Goal: Information Seeking & Learning: Learn about a topic

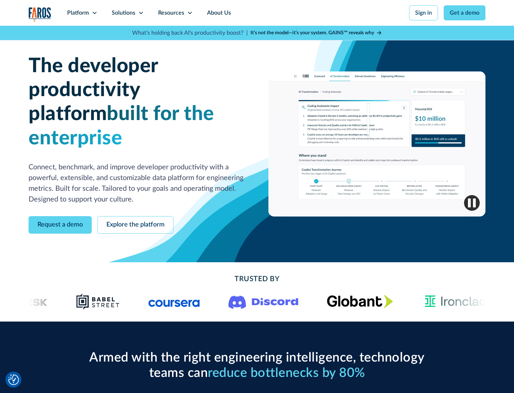
click at [94, 13] on icon at bounding box center [95, 13] width 6 height 6
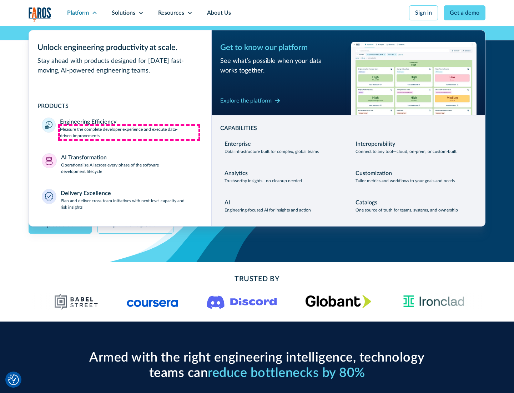
click at [129, 132] on p "Measure the complete developer experience and execute data-driven improvements" at bounding box center [129, 132] width 138 height 13
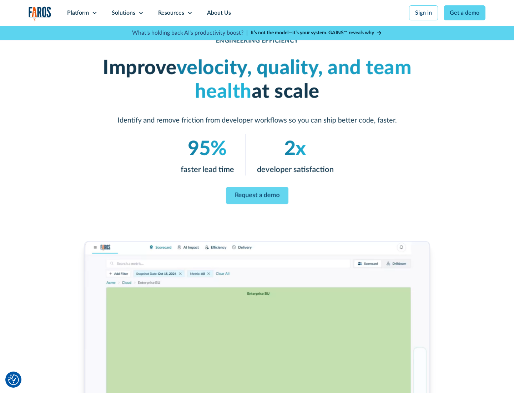
click at [257, 195] on link "Request a demo" at bounding box center [257, 195] width 62 height 17
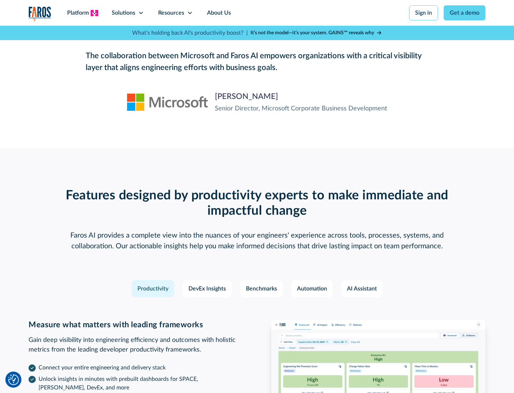
click at [94, 13] on icon at bounding box center [95, 13] width 6 height 6
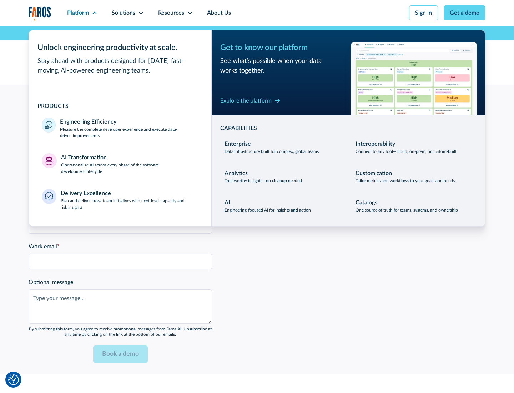
scroll to position [1566, 0]
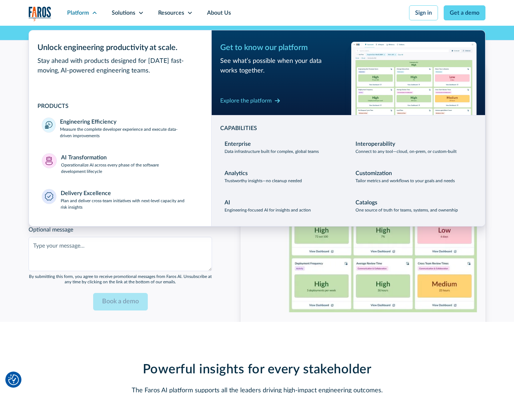
click at [130, 163] on p "Operationalize AI across every phase of the software development lifecycle" at bounding box center [130, 168] width 138 height 13
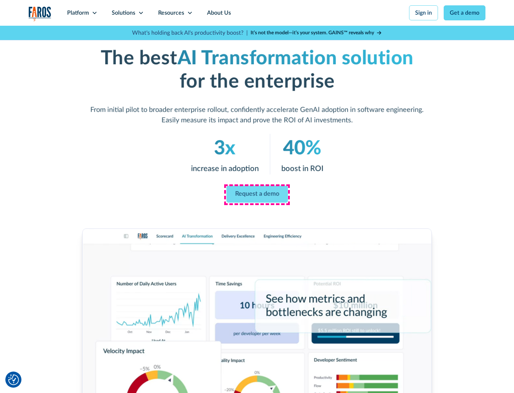
click at [257, 194] on link "Request a demo" at bounding box center [256, 194] width 61 height 17
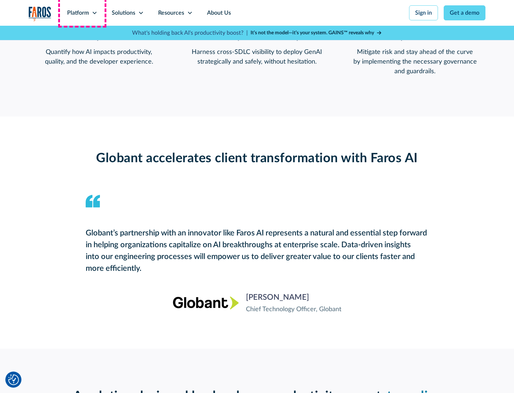
click at [82, 13] on div "Platform" at bounding box center [78, 13] width 22 height 9
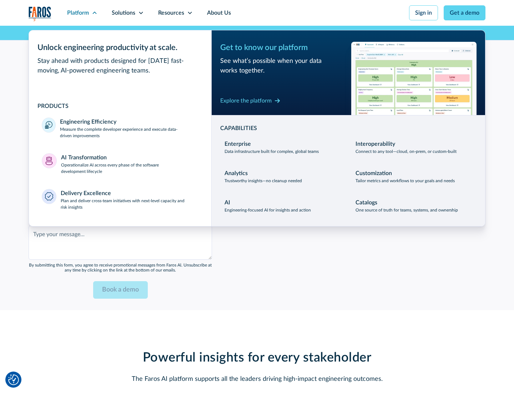
click at [246, 100] on div "Explore the platform" at bounding box center [245, 100] width 51 height 9
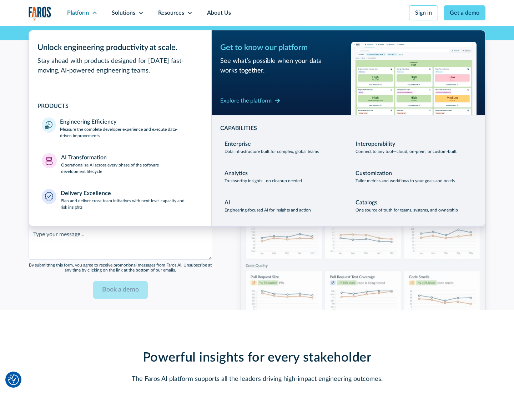
scroll to position [1736, 0]
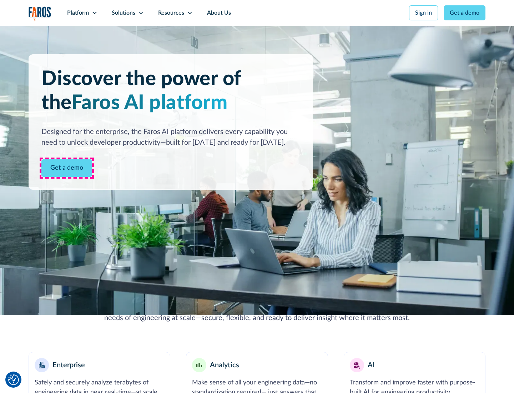
click at [67, 168] on link "Get a demo" at bounding box center [66, 167] width 51 height 17
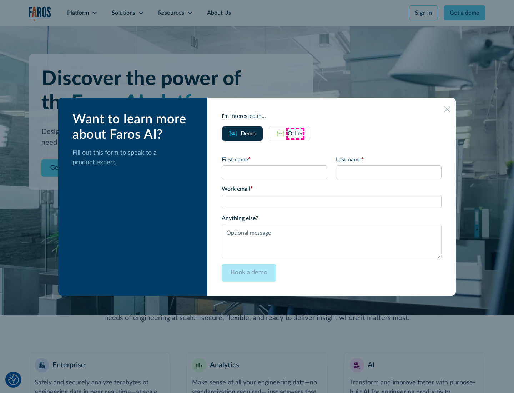
click at [295, 133] on div "Other" at bounding box center [295, 133] width 15 height 9
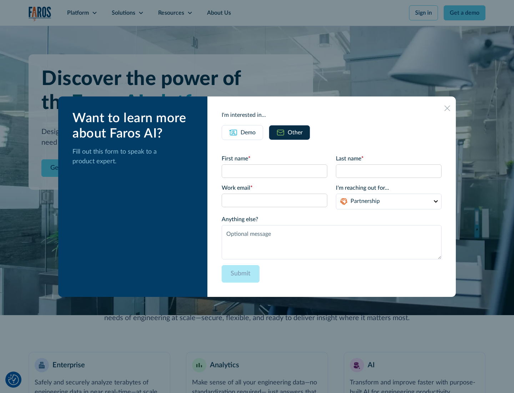
click at [248, 132] on div "Demo" at bounding box center [248, 132] width 15 height 9
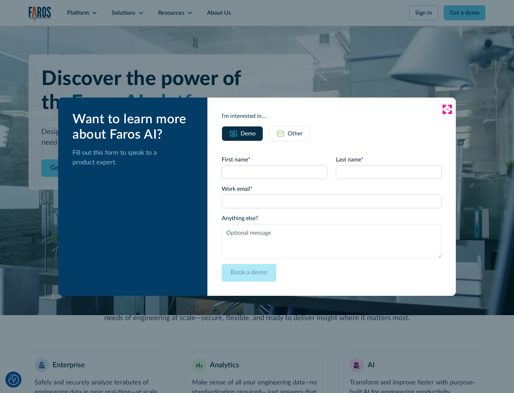
click at [447, 109] on icon at bounding box center [447, 109] width 6 height 6
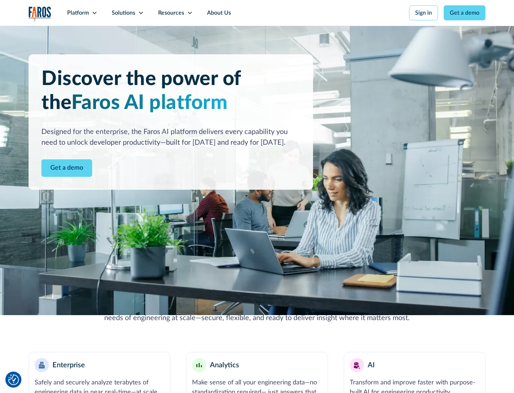
click at [94, 13] on icon at bounding box center [95, 13] width 6 height 6
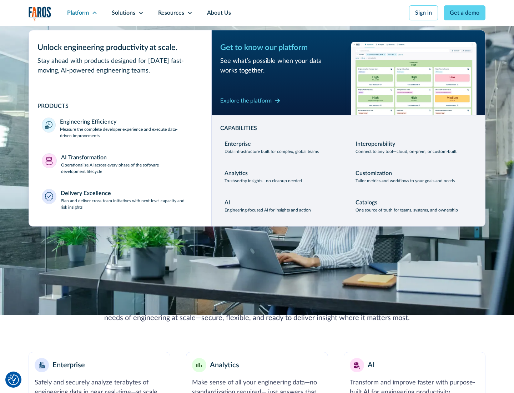
click at [129, 203] on p "Plan and deliver cross-team initiatives with next-level capacity and risk insig…" at bounding box center [130, 203] width 138 height 13
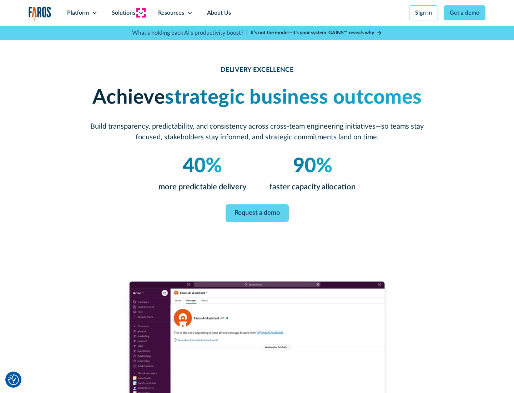
click at [141, 13] on icon at bounding box center [141, 13] width 6 height 6
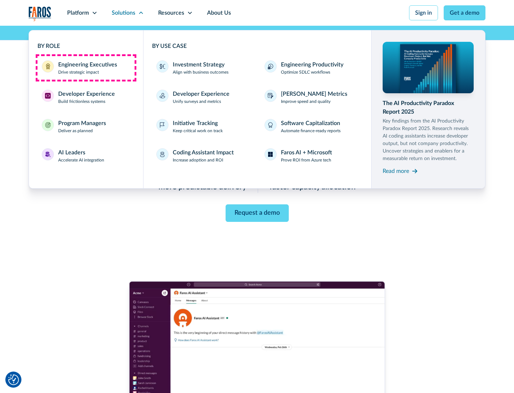
click at [86, 68] on div "Engineering Executives" at bounding box center [87, 64] width 59 height 9
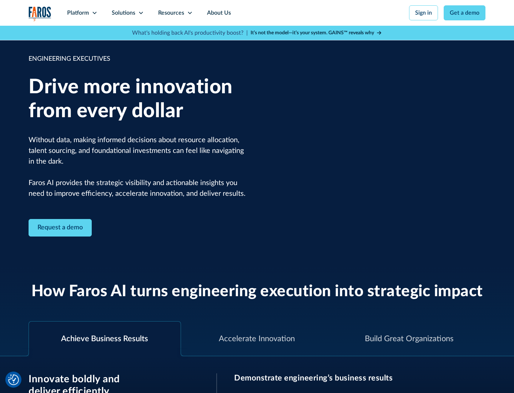
click at [141, 13] on icon at bounding box center [141, 13] width 6 height 6
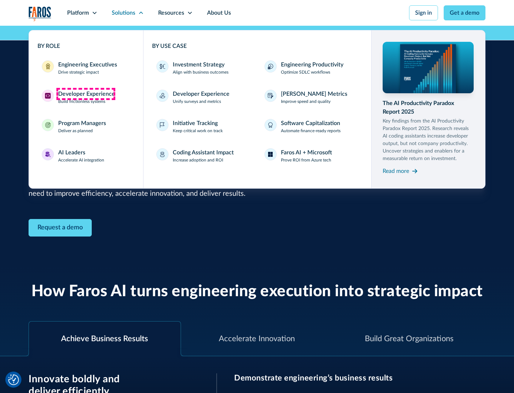
click at [86, 94] on div "Developer Experience" at bounding box center [86, 94] width 57 height 9
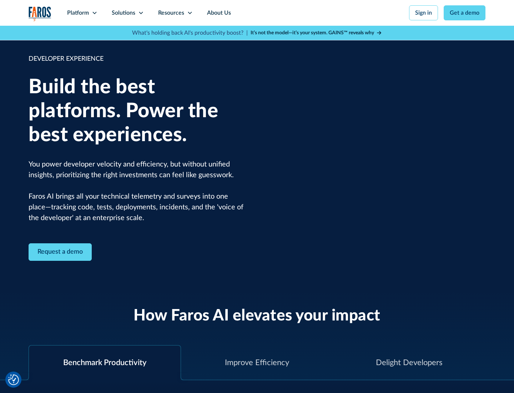
click at [127, 13] on div "Solutions" at bounding box center [124, 13] width 24 height 9
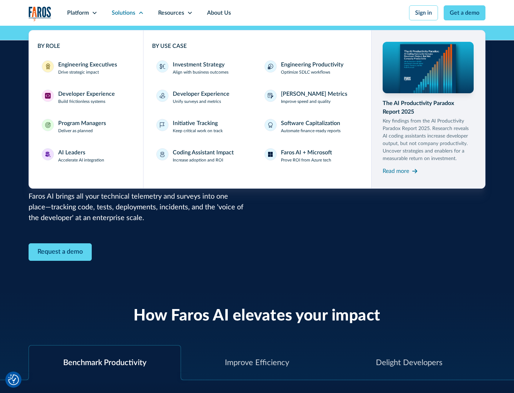
click at [82, 126] on div "Program Managers" at bounding box center [82, 123] width 48 height 9
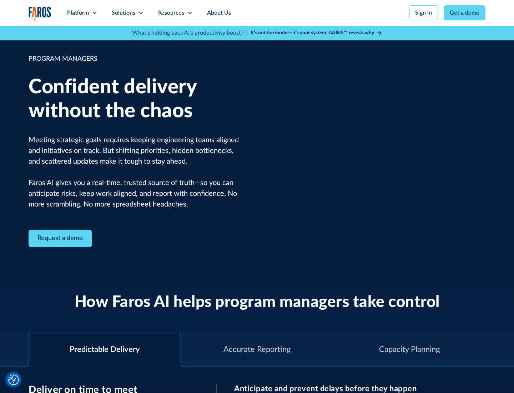
click at [141, 13] on icon at bounding box center [141, 13] width 6 height 6
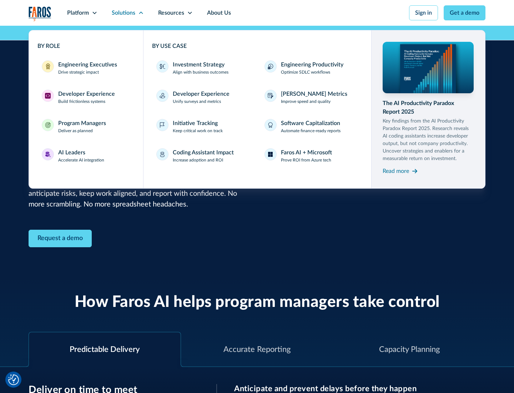
click at [81, 156] on div "AI Leaders" at bounding box center [71, 152] width 27 height 9
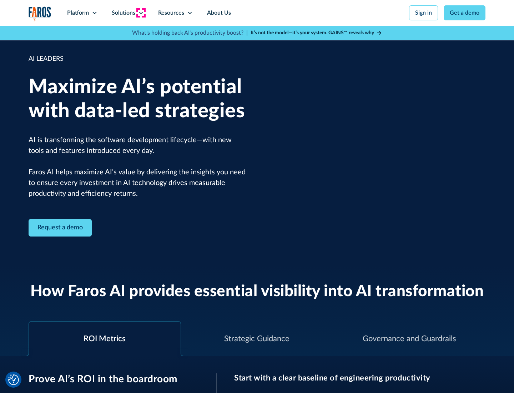
click at [141, 13] on icon at bounding box center [141, 13] width 6 height 6
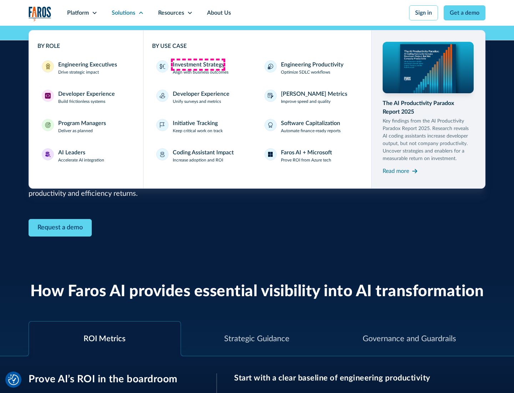
click at [198, 65] on div "Investment Strategy" at bounding box center [199, 64] width 52 height 9
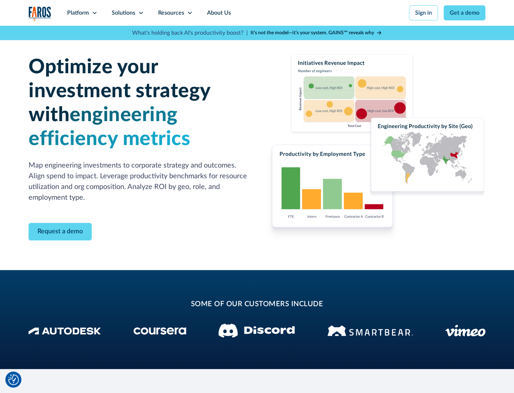
click at [141, 13] on icon at bounding box center [141, 13] width 6 height 6
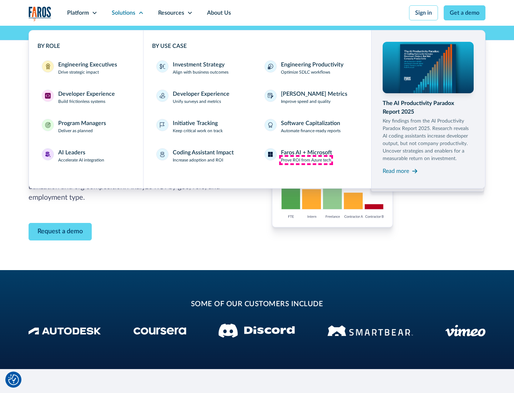
click at [306, 160] on p "Prove ROI from Azure tech" at bounding box center [306, 160] width 50 height 6
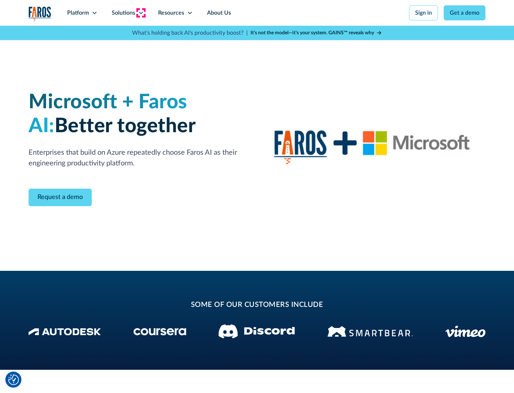
click at [141, 13] on icon at bounding box center [141, 13] width 6 height 6
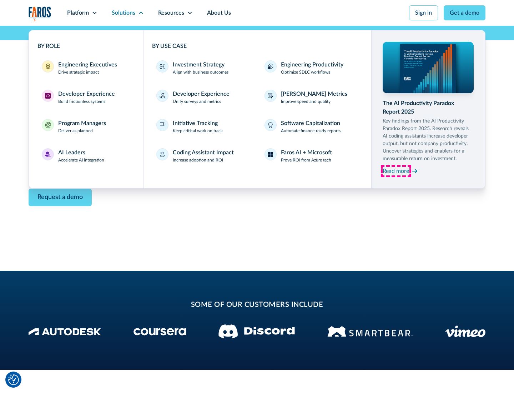
click at [396, 171] on div "Read more" at bounding box center [396, 171] width 26 height 9
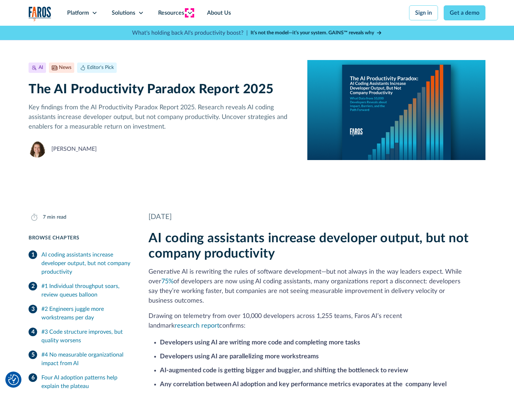
click at [189, 13] on icon at bounding box center [190, 13] width 6 height 6
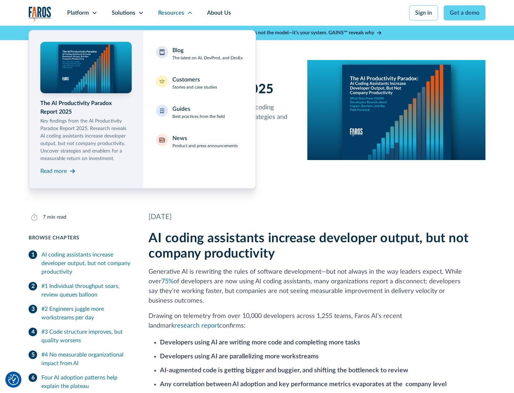
click at [207, 54] on div "Blog The latest on AI, DevProd, and DevEx" at bounding box center [207, 53] width 70 height 15
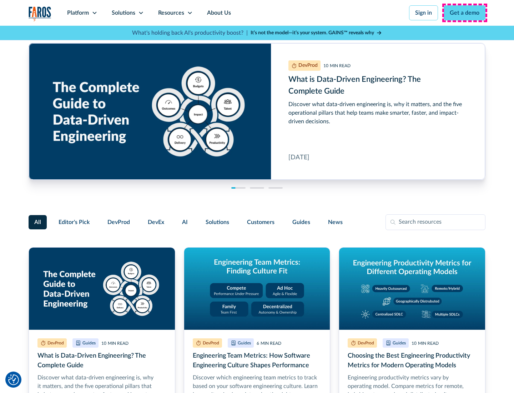
click at [465, 13] on link "Get a demo" at bounding box center [465, 12] width 42 height 15
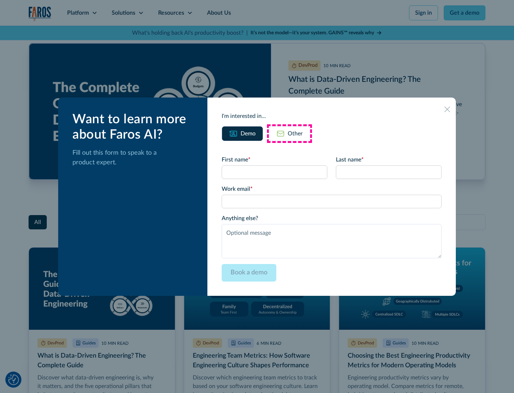
click at [289, 133] on div "Other" at bounding box center [295, 133] width 15 height 9
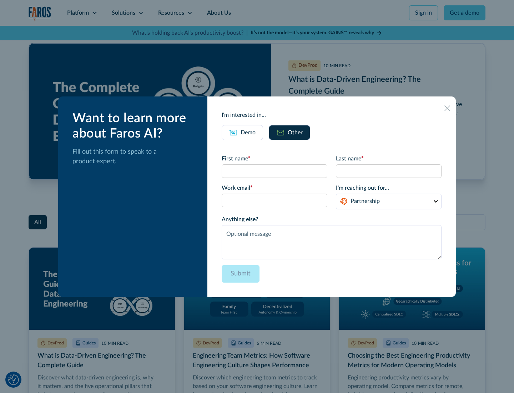
click at [447, 108] on icon at bounding box center [447, 108] width 6 height 6
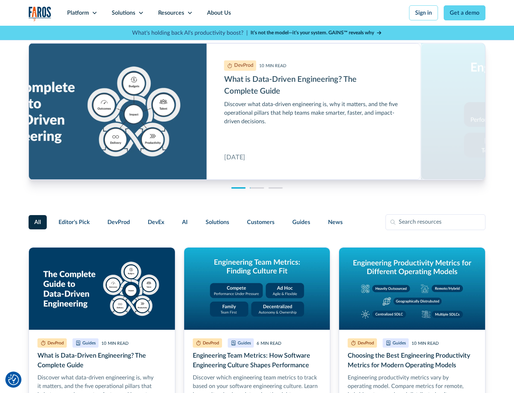
click at [218, 13] on link "About Us" at bounding box center [219, 13] width 38 height 26
